Goal: Communication & Community: Answer question/provide support

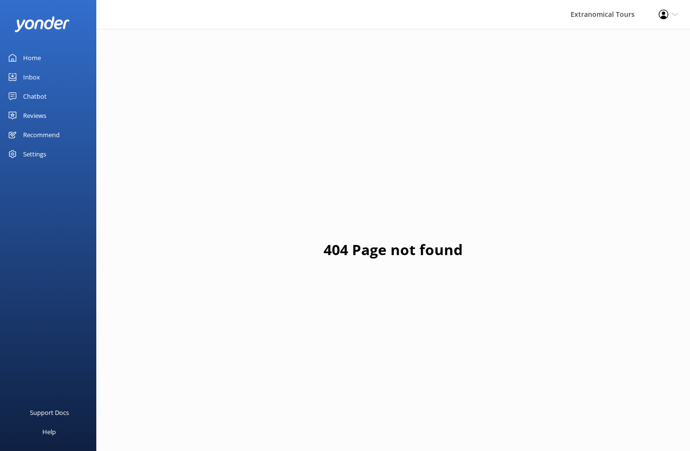
click at [52, 49] on link "Home" at bounding box center [48, 57] width 96 height 19
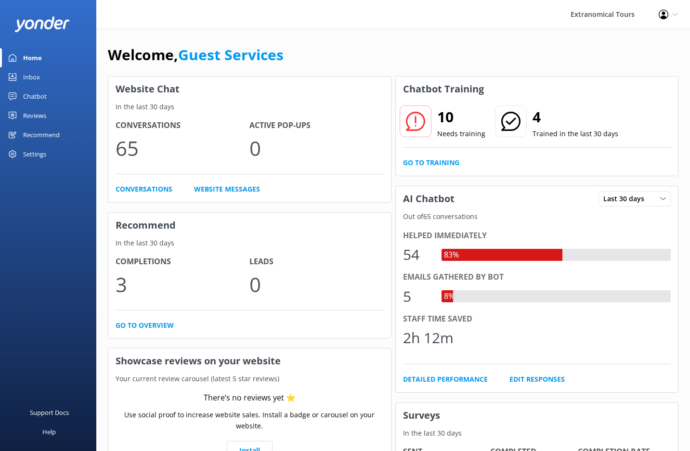
click at [55, 77] on link "Inbox" at bounding box center [48, 76] width 96 height 19
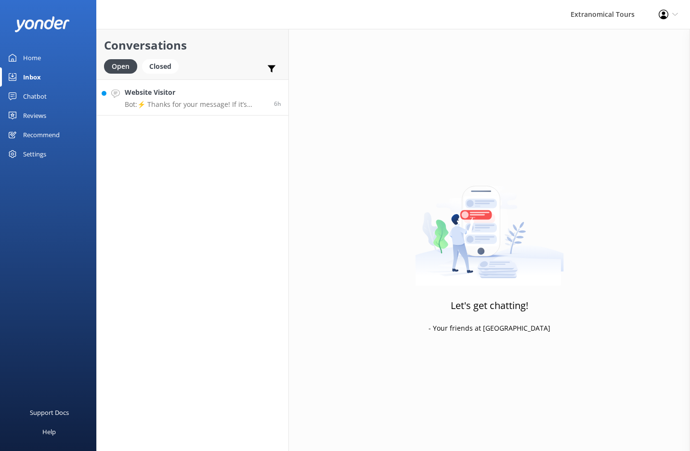
click at [194, 92] on h4 "Website Visitor" at bounding box center [196, 92] width 142 height 11
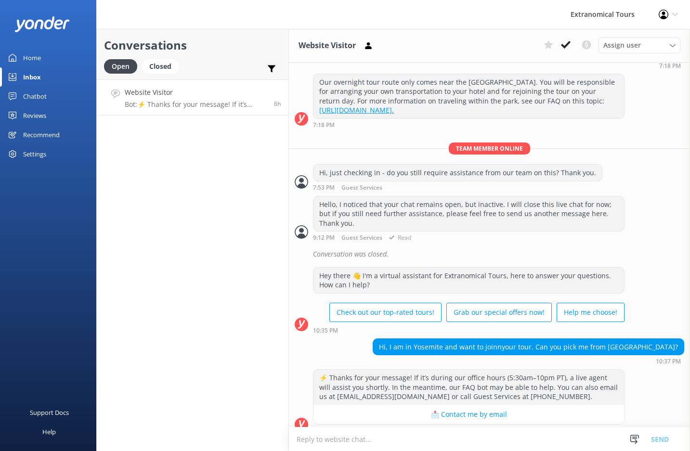
scroll to position [189, 0]
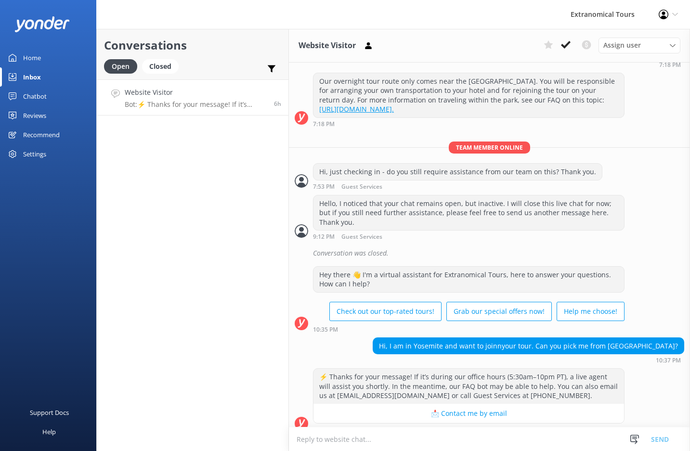
click at [440, 437] on textarea at bounding box center [489, 440] width 401 height 24
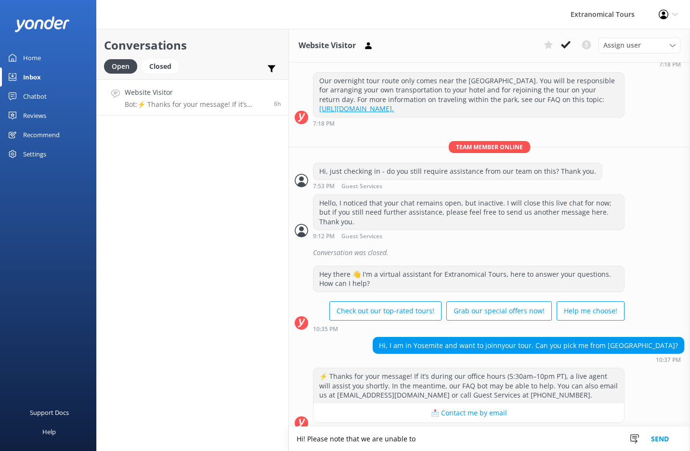
click at [434, 338] on div "Hi, I am in Yosemite and want to joinnyour tour. Can you pick me from [GEOGRAPH…" at bounding box center [528, 346] width 311 height 16
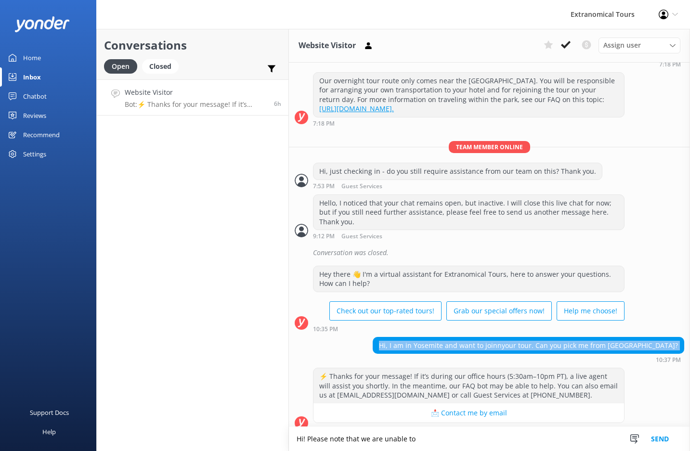
click at [434, 338] on div "Hi, I am in Yosemite and want to joinnyour tour. Can you pick me from [GEOGRAPH…" at bounding box center [528, 346] width 311 height 16
copy div "Hi, I am in Yosemite and want to joinnyour tour. Can you pick me from [GEOGRAPH…"
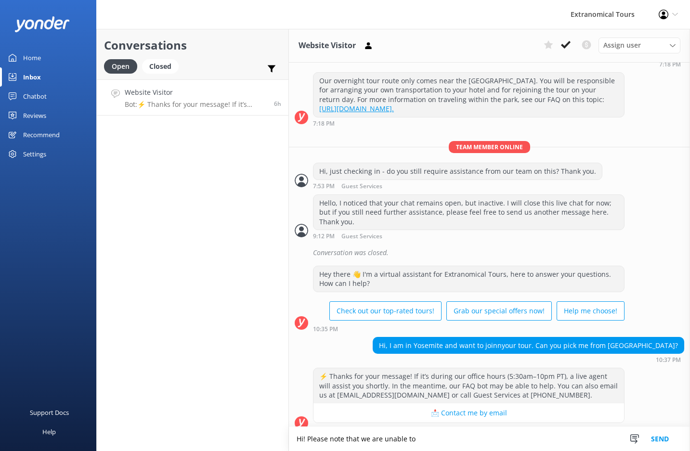
click at [346, 434] on textarea "Hi! Please note that we are unable to" at bounding box center [489, 439] width 401 height 24
paste textarea "pick up guests from inside [GEOGRAPHIC_DATA]. Our tours only depart from [GEOGR…"
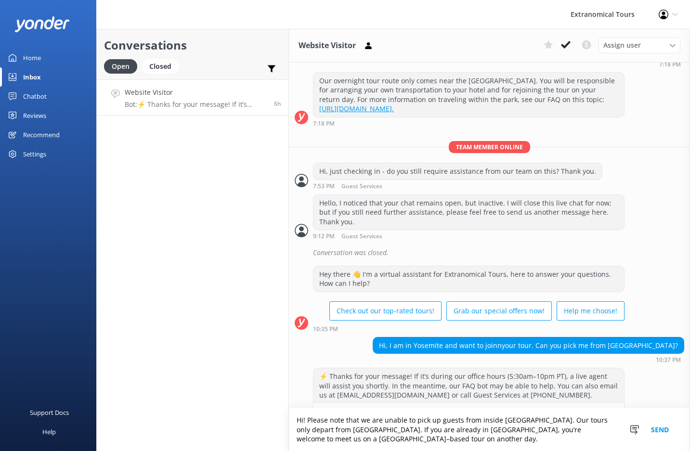
type textarea "Hi! Please note that we are unable to pick up guests from inside [GEOGRAPHIC_DA…"
click at [656, 431] on button "Send" at bounding box center [660, 429] width 36 height 43
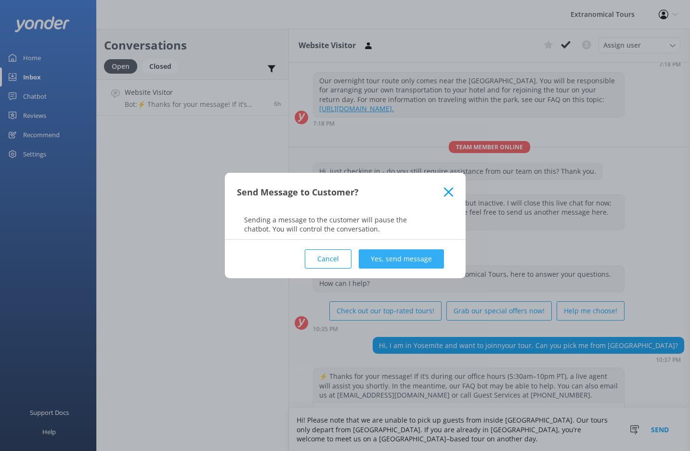
click at [406, 258] on button "Yes, send message" at bounding box center [401, 258] width 85 height 19
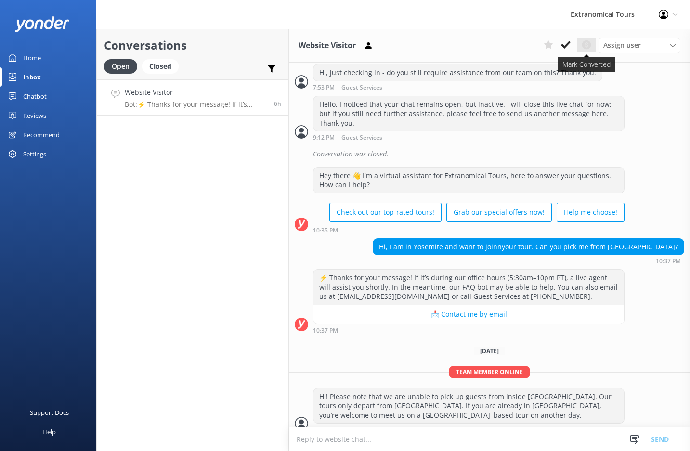
scroll to position [289, 0]
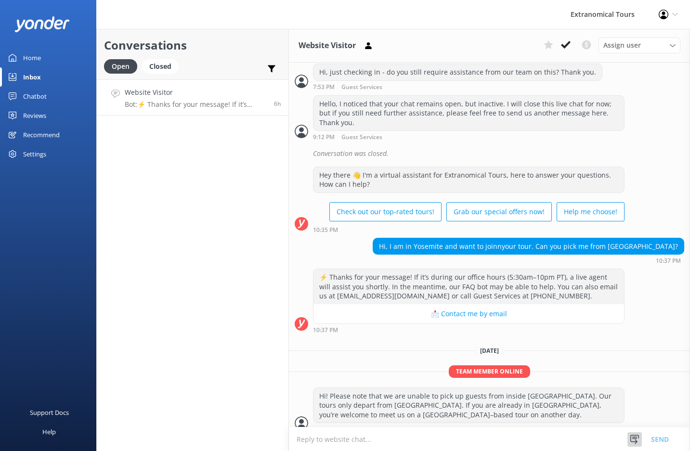
click at [638, 440] on icon at bounding box center [635, 440] width 10 height 10
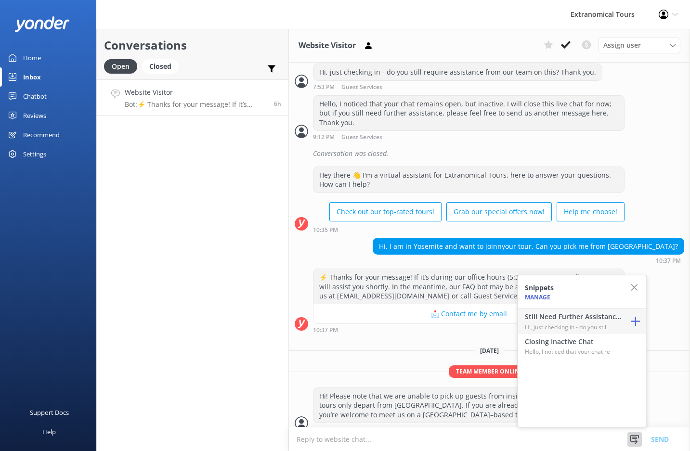
click at [595, 318] on h4 "Still Need Further Assistance?" at bounding box center [573, 317] width 96 height 11
type textarea "Hi, just checking in - do you still require assistance from our team on this? T…"
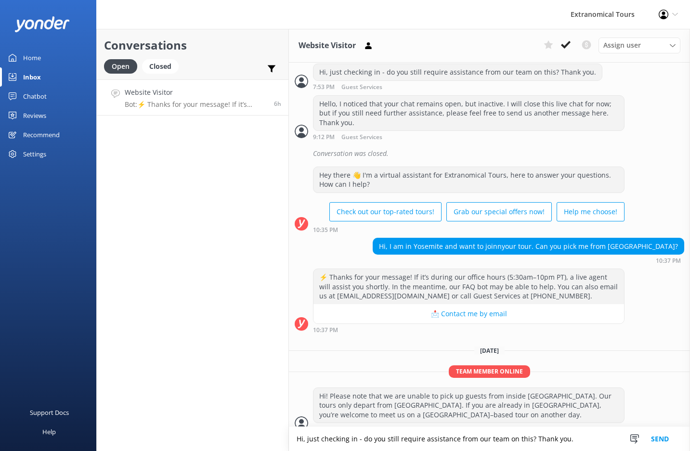
click at [666, 434] on button "Send" at bounding box center [660, 439] width 36 height 24
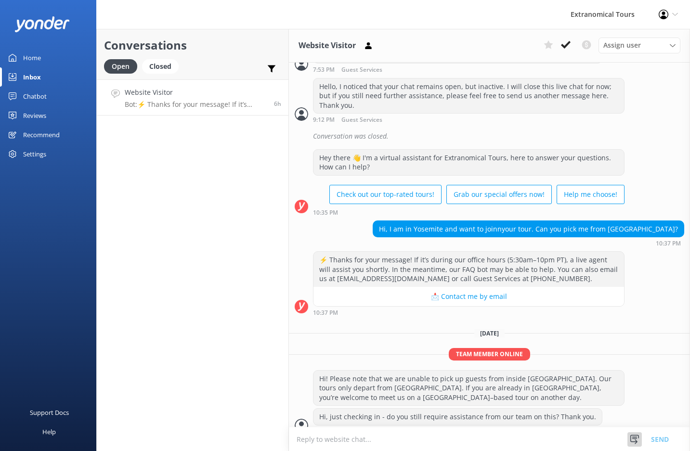
scroll to position [308, 0]
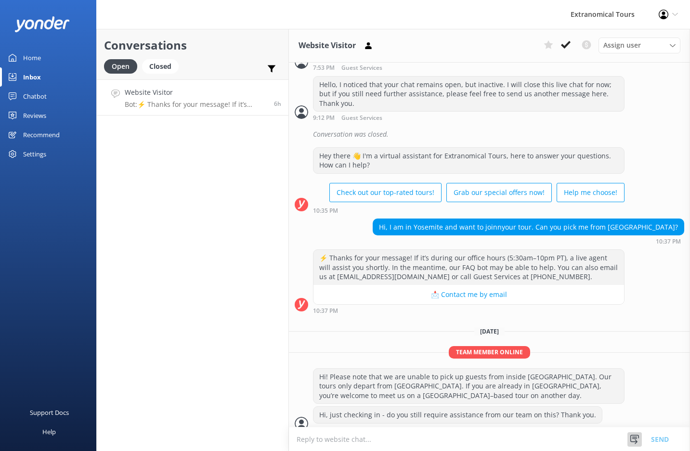
click at [630, 440] on use at bounding box center [634, 439] width 9 height 9
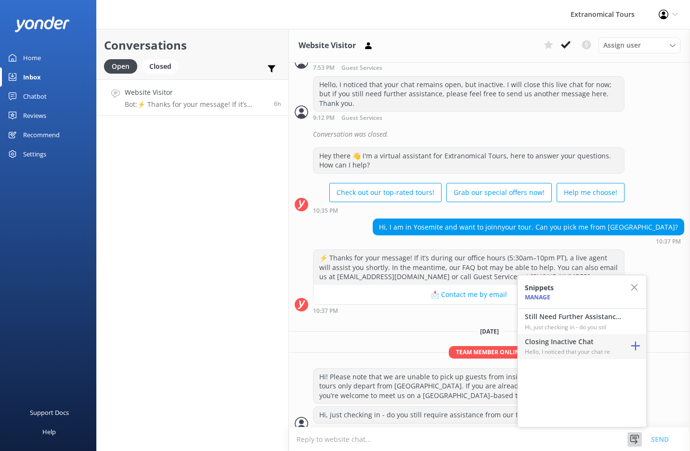
click at [583, 351] on p "Hello, I noticed that your chat re" at bounding box center [573, 351] width 96 height 9
type textarea "Hello, I noticed that your chat remains open, but inactive. I will close this l…"
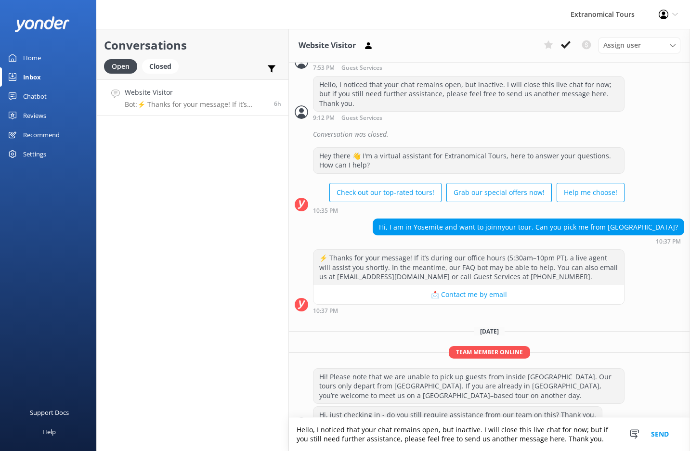
click at [668, 440] on button "Send" at bounding box center [660, 434] width 36 height 33
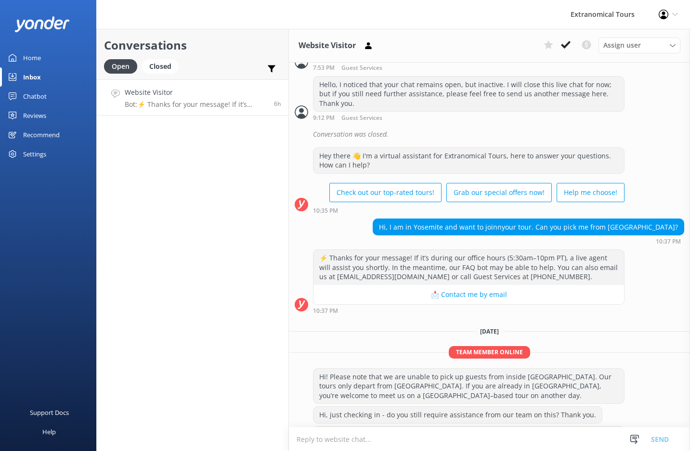
scroll to position [347, 0]
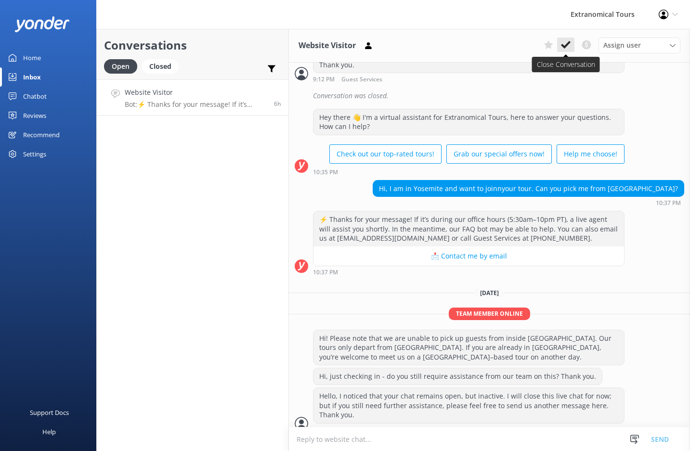
click at [571, 46] on button at bounding box center [565, 45] width 17 height 14
